Goal: Task Accomplishment & Management: Manage account settings

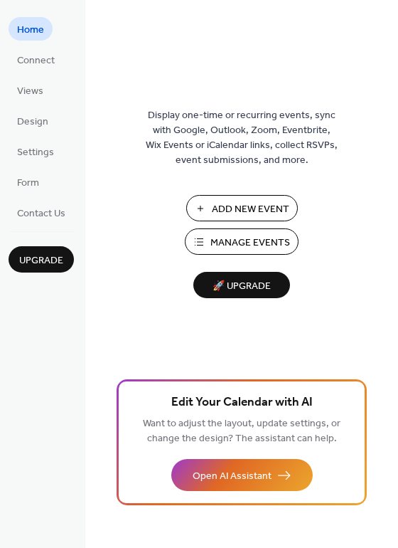
click at [232, 241] on span "Manage Events" at bounding box center [251, 242] width 80 height 15
click at [248, 292] on span "🚀 Upgrade" at bounding box center [242, 286] width 80 height 19
click at [252, 236] on span "Manage Events" at bounding box center [251, 242] width 80 height 15
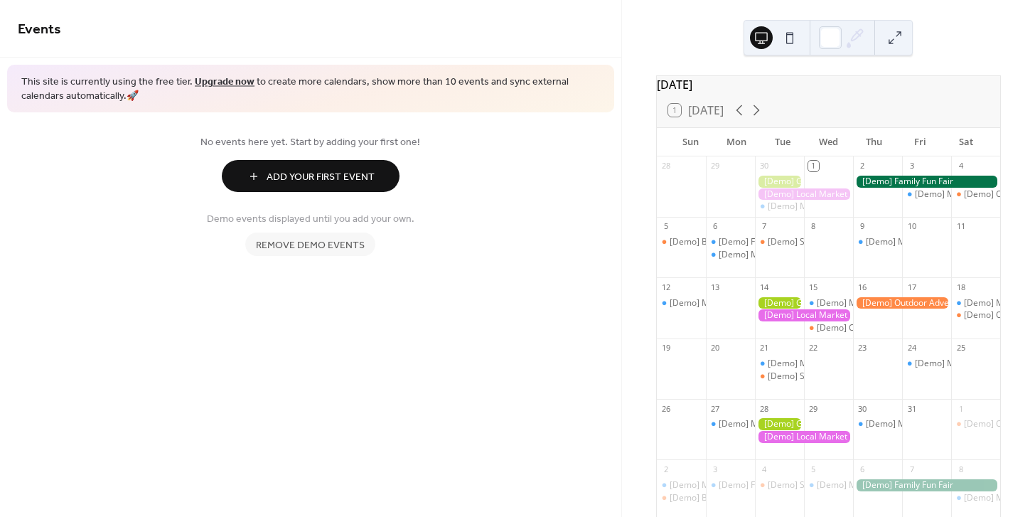
click at [865, 188] on div at bounding box center [926, 182] width 147 height 12
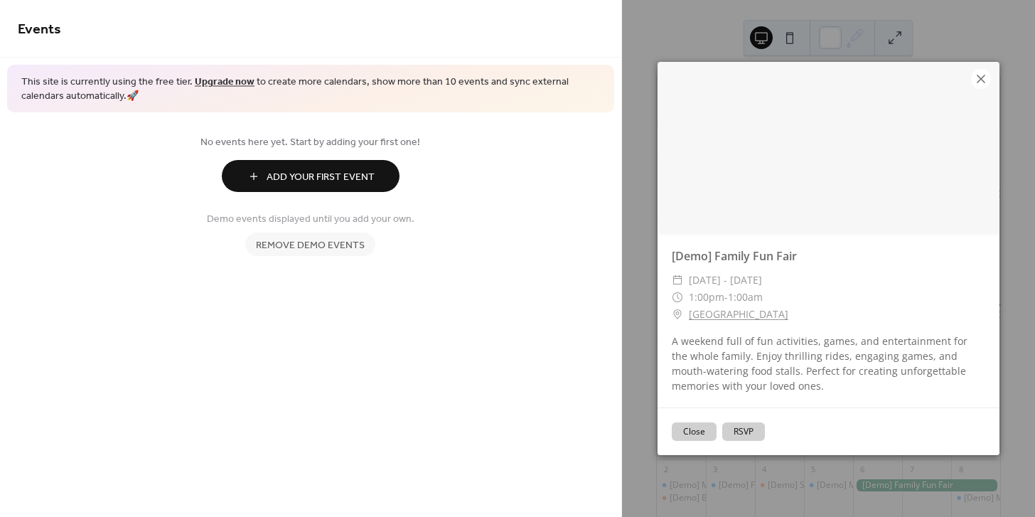
click at [982, 80] on icon at bounding box center [981, 79] width 9 height 9
